Goal: Communication & Community: Share content

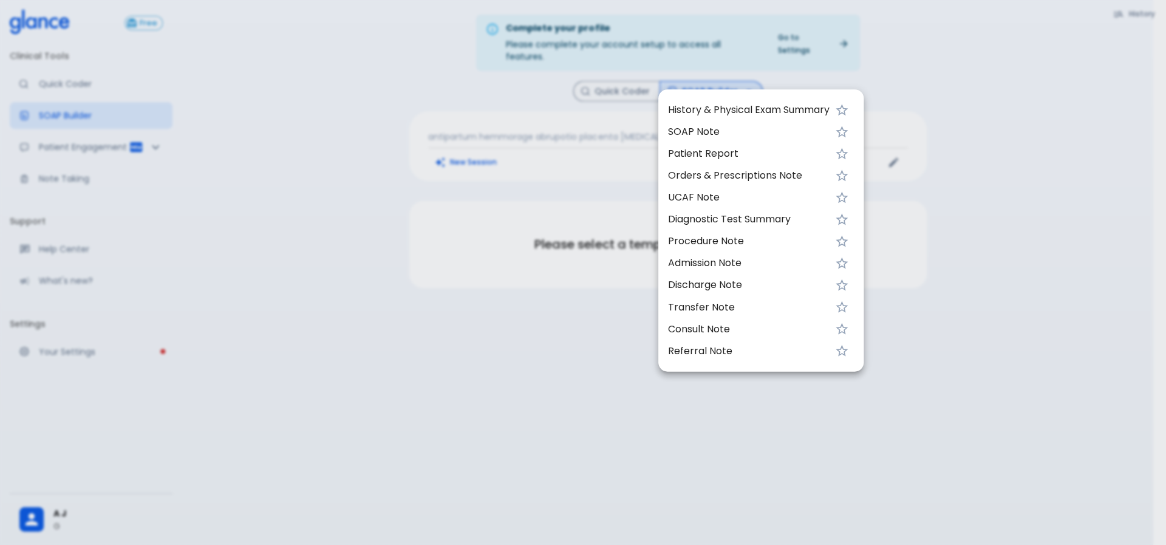
click at [339, 302] on div at bounding box center [583, 272] width 1166 height 545
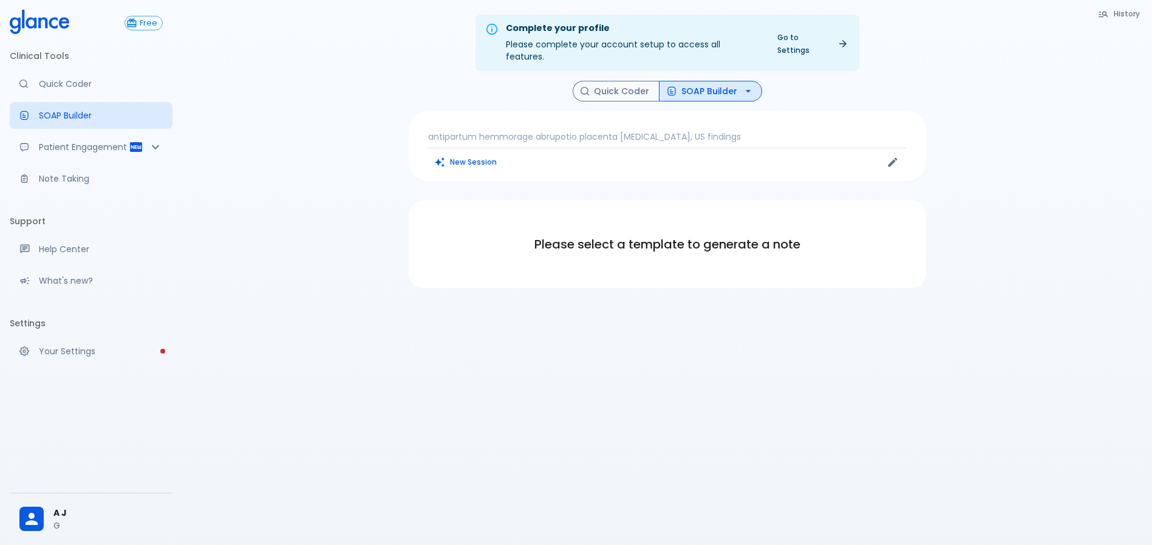
click at [547, 322] on div "Complete your profile Please complete your account setup to access all features…" at bounding box center [667, 287] width 970 height 574
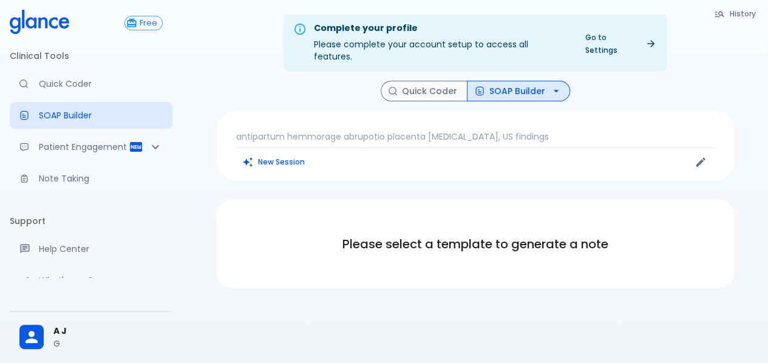
click at [288, 183] on div "History Quick Coder SOAP Builder antipartum hemmorage abrupotio placenta fetal …" at bounding box center [475, 185] width 546 height 208
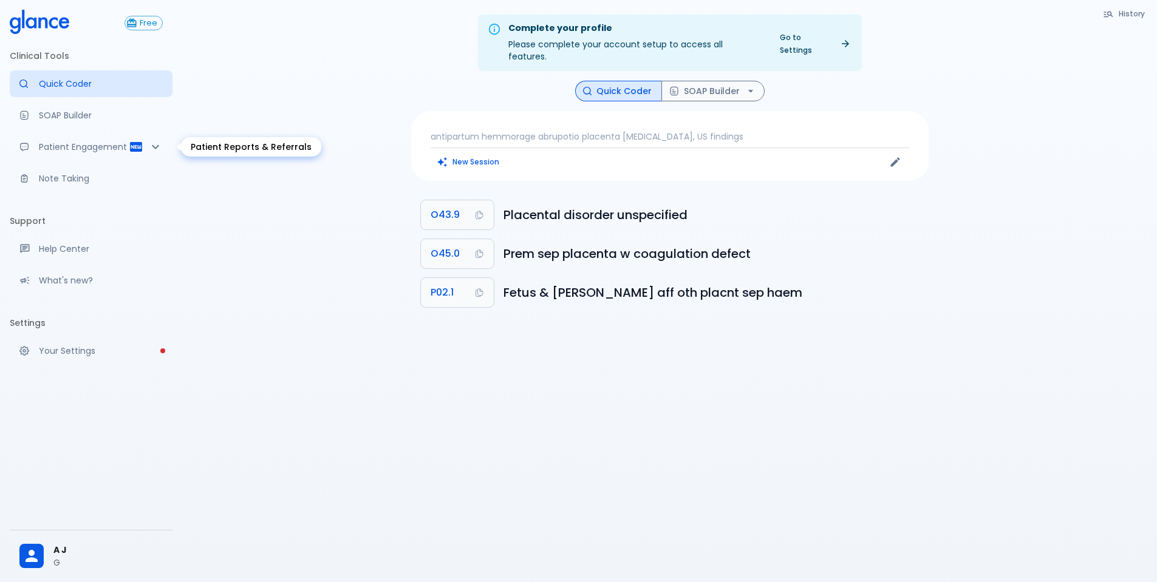
click at [100, 149] on p "Patient Engagement" at bounding box center [84, 147] width 90 height 12
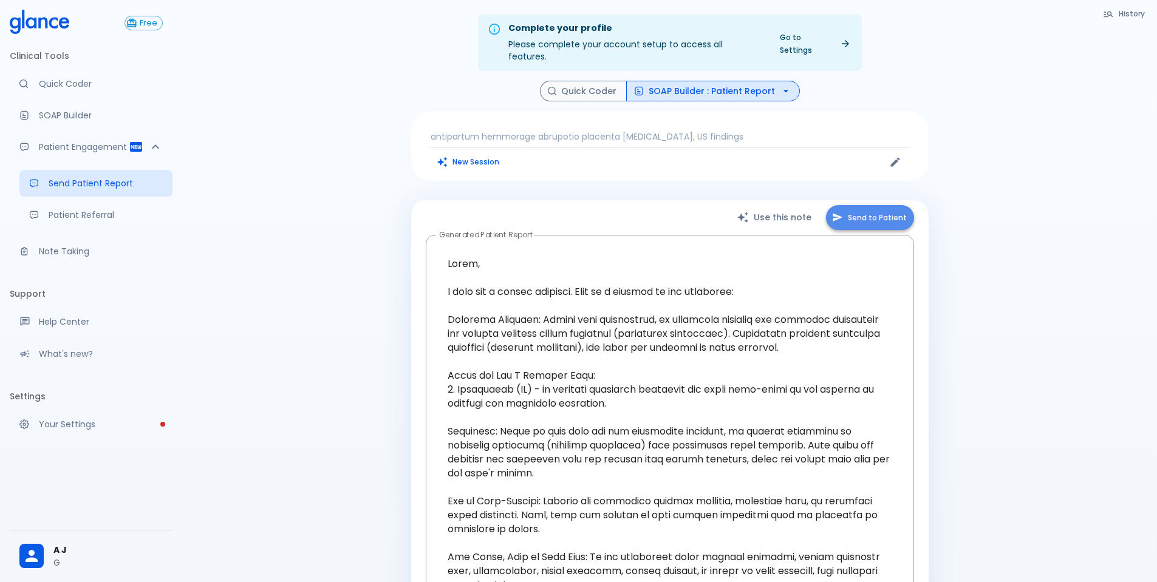
click at [876, 205] on button "Send to Patient" at bounding box center [870, 217] width 88 height 25
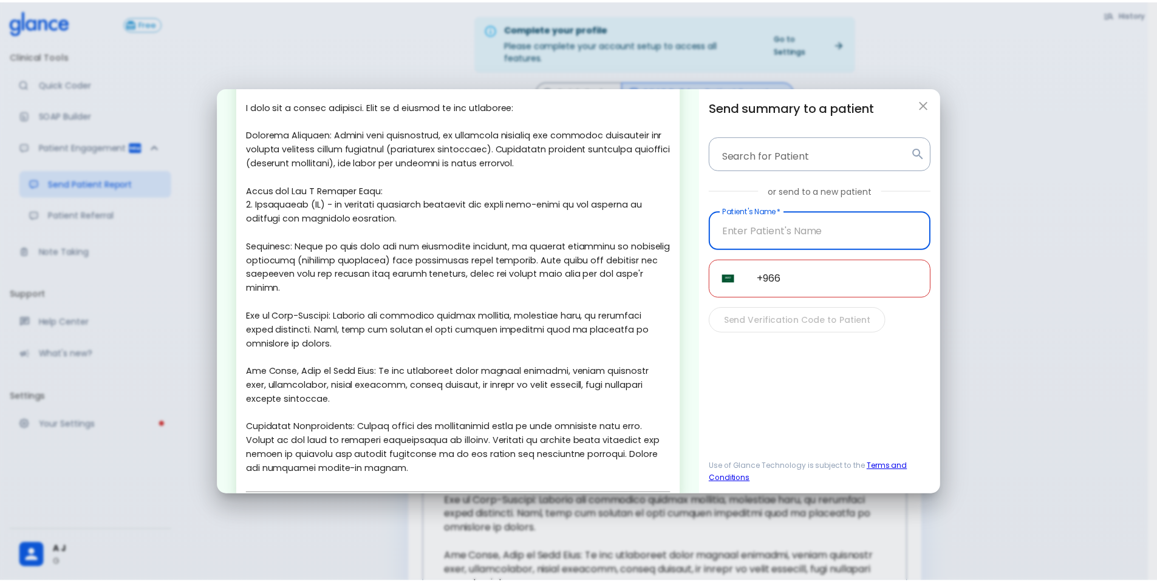
scroll to position [116, 0]
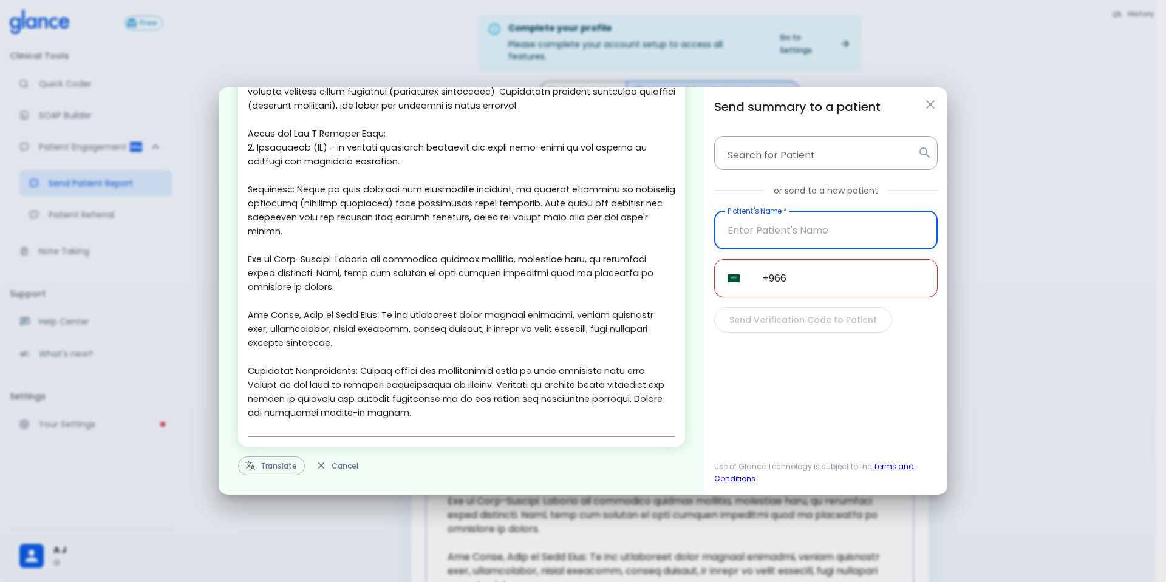
click at [1064, 336] on div "Edit & personalize the note before sending to patient. x Translate Cancel Send …" at bounding box center [583, 291] width 1166 height 582
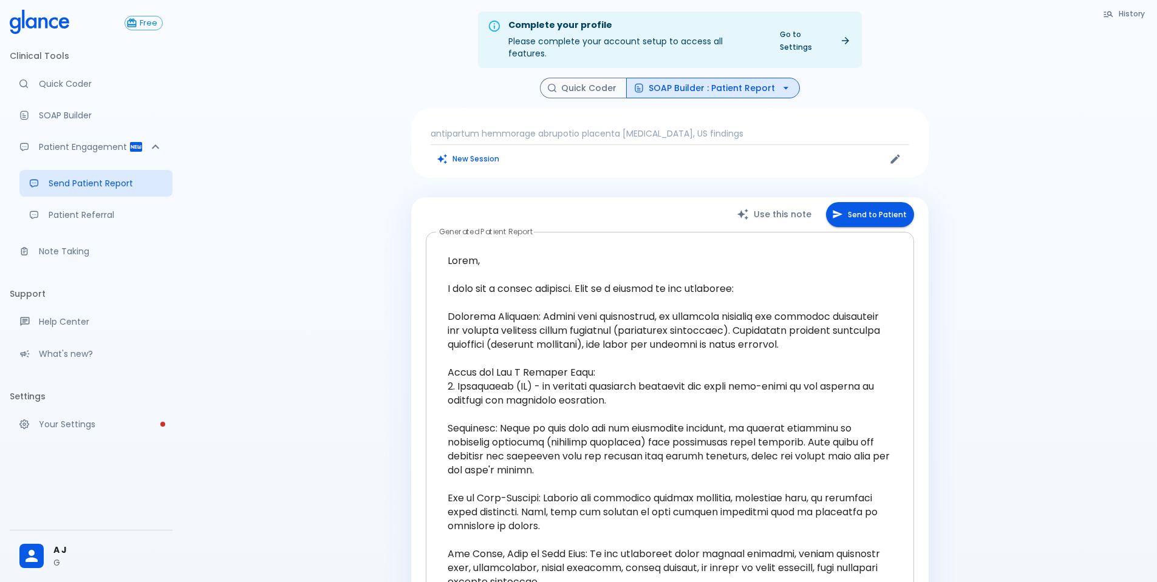
scroll to position [0, 0]
